Goal: Communication & Community: Answer question/provide support

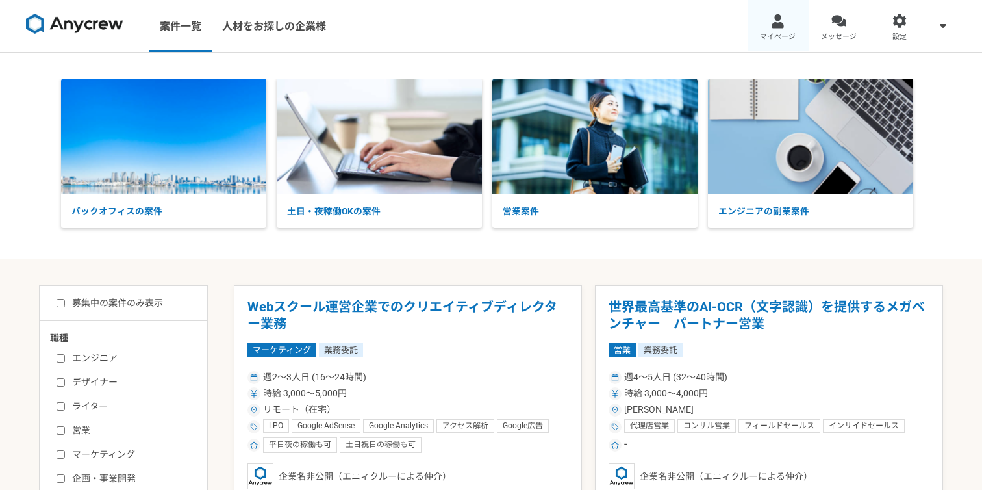
click at [774, 19] on div at bounding box center [777, 21] width 15 height 15
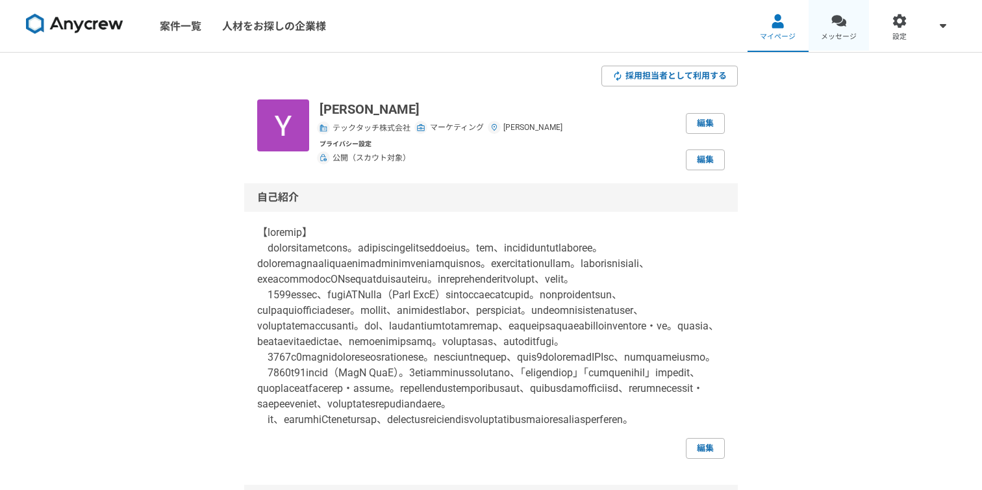
click at [829, 18] on link "メッセージ" at bounding box center [838, 26] width 61 height 52
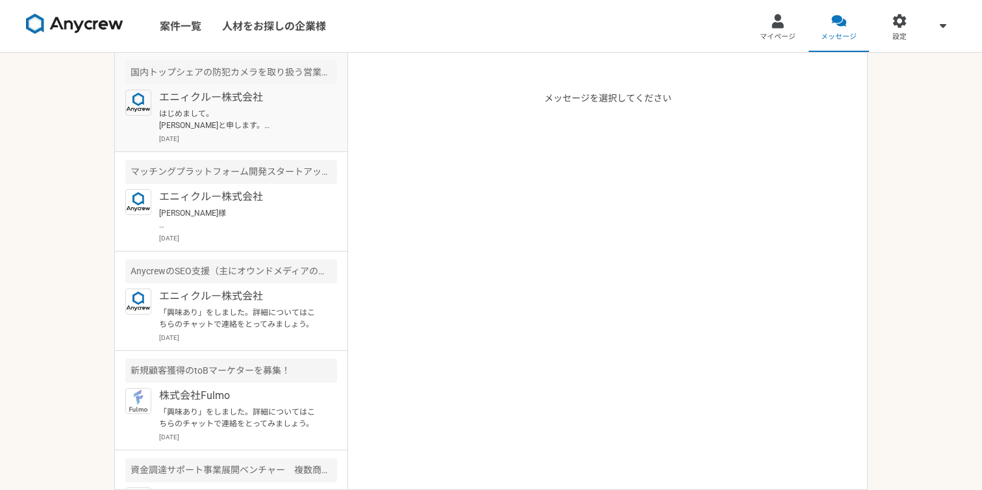
click at [229, 113] on p "はじめまして。 [PERSON_NAME]と申します。 案件詳細を拝見し、お力添えできると存じ、ご連絡いたしました。 BtoB SaaSを提供する複数のスター…" at bounding box center [239, 119] width 160 height 23
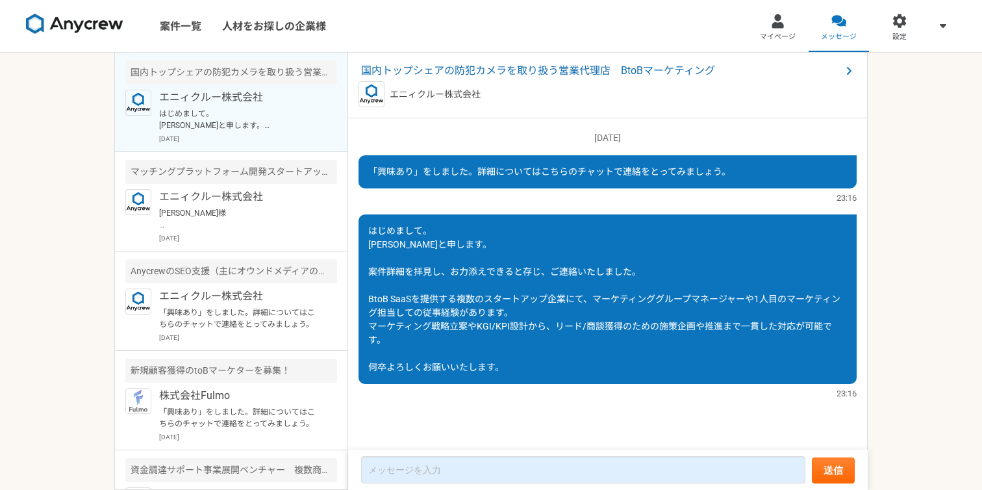
click at [543, 84] on div "エニィクルー株式会社" at bounding box center [607, 94] width 498 height 26
click at [534, 75] on span "国内トップシェアの防犯カメラを取り扱う営業代理店　BtoBマーケティング" at bounding box center [601, 71] width 480 height 16
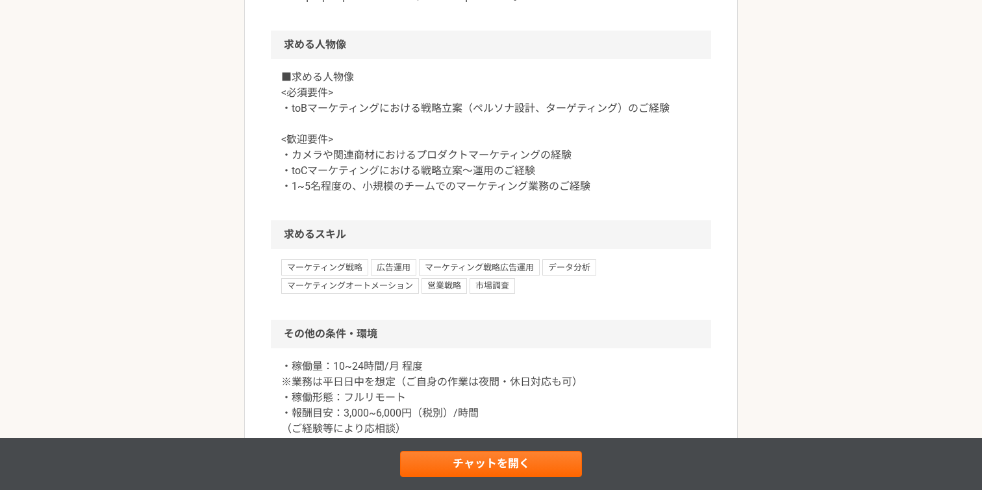
scroll to position [1521, 0]
